Goal: Information Seeking & Learning: Learn about a topic

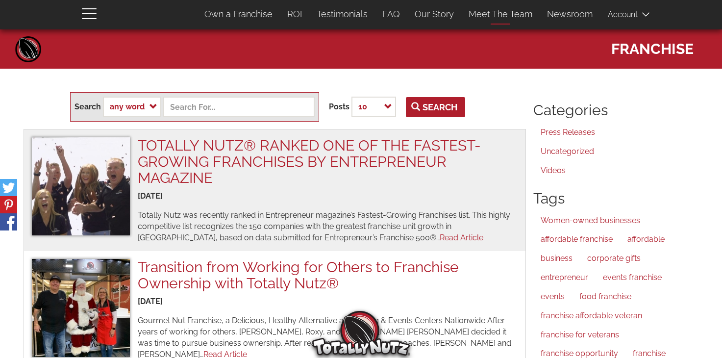
click at [520, 14] on link "Meet The Team" at bounding box center [500, 14] width 78 height 21
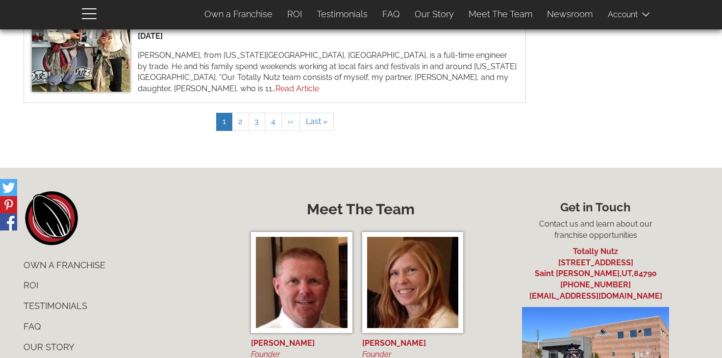
scroll to position [1172, 0]
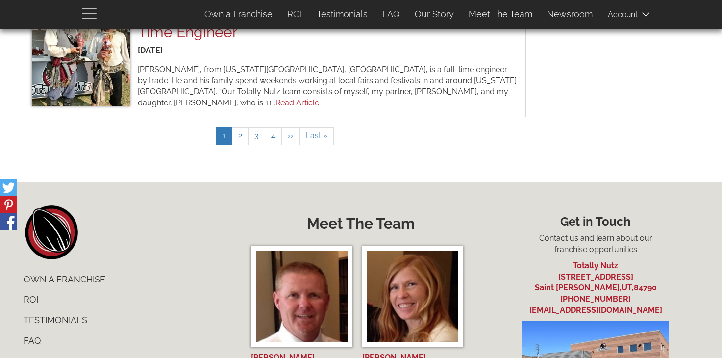
click at [90, 11] on span "button" at bounding box center [92, 13] width 20 height 12
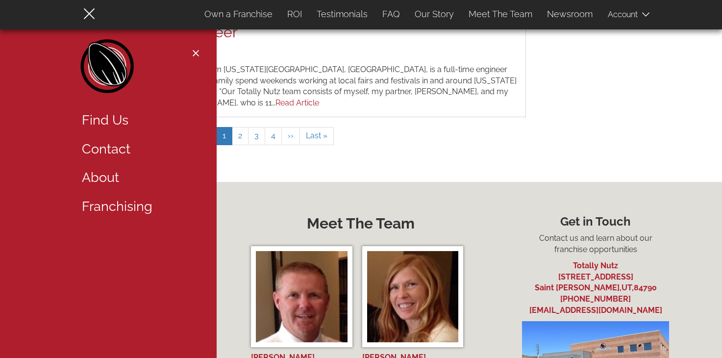
click at [107, 181] on link "About" at bounding box center [137, 177] width 127 height 29
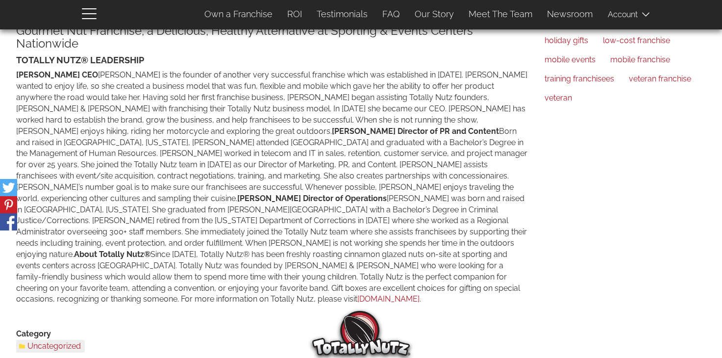
scroll to position [370, 0]
click at [437, 263] on div "Gourmet Nut Franchise, a Delicious, Healthy Alternative at Sporting & Events Ce…" at bounding box center [272, 164] width 513 height 280
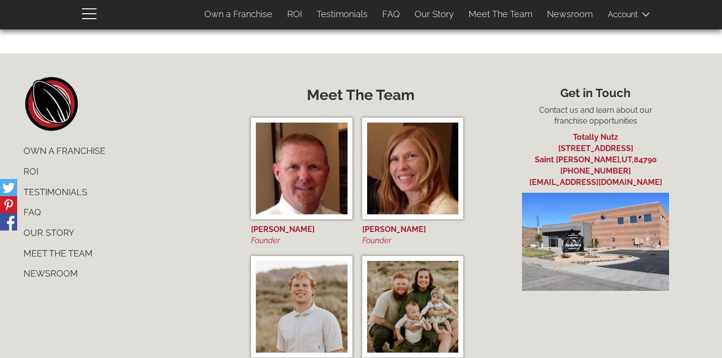
scroll to position [631, 0]
